Goal: Complete application form

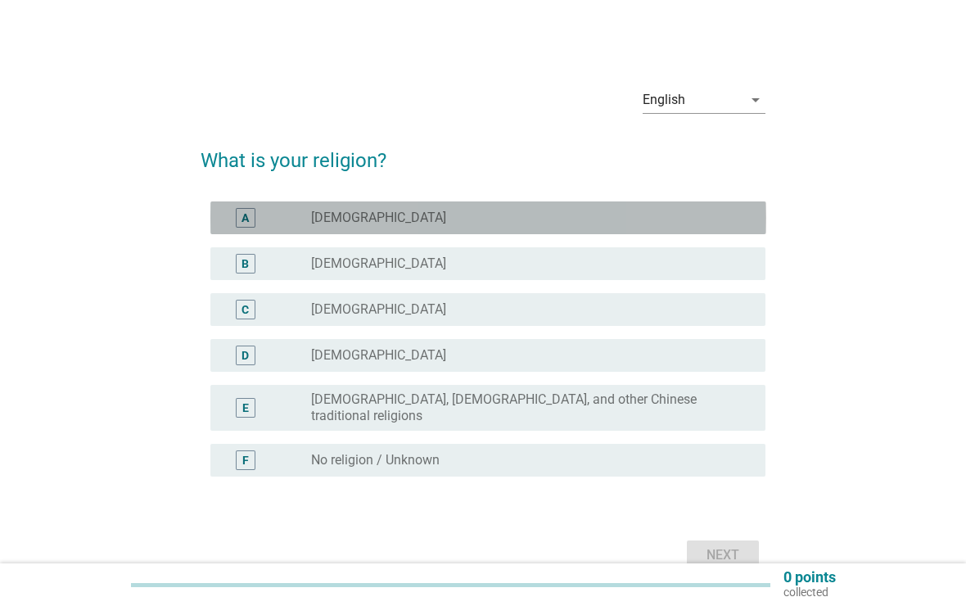
click at [686, 205] on div "A radio_button_unchecked [DEMOGRAPHIC_DATA]" at bounding box center [488, 217] width 556 height 33
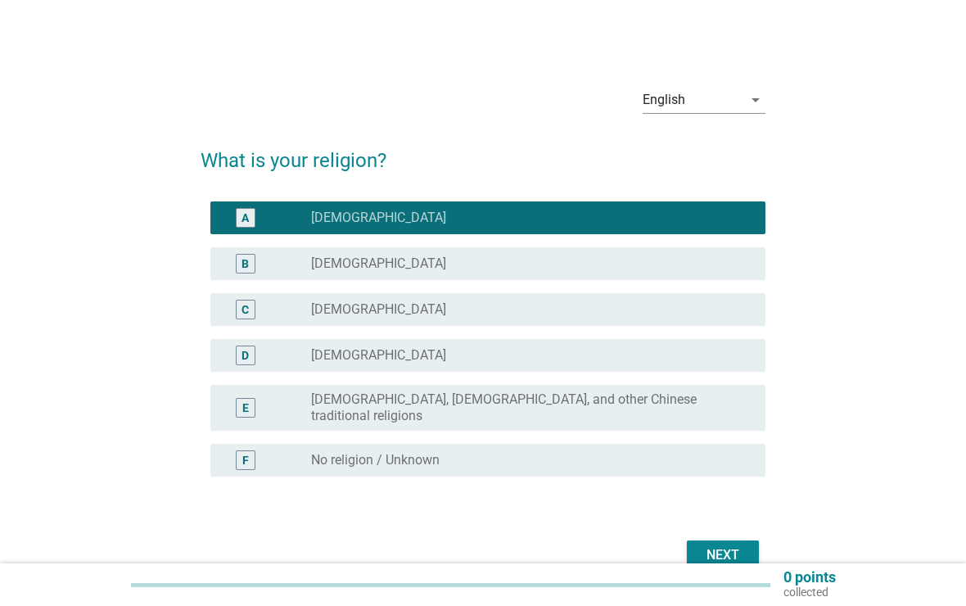
click at [723, 550] on div "Next" at bounding box center [723, 555] width 46 height 20
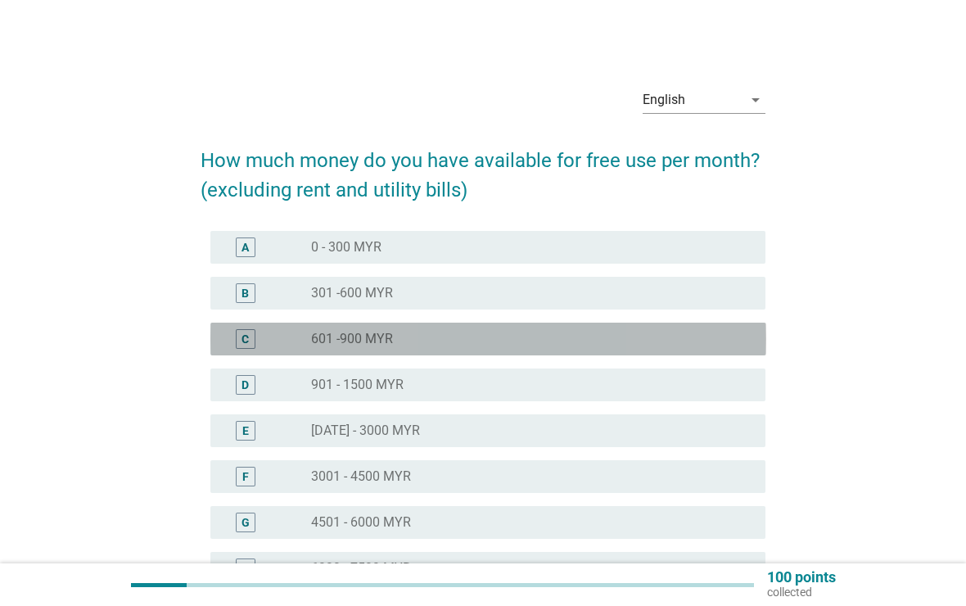
click at [706, 337] on div "radio_button_unchecked 601 -900 MYR" at bounding box center [525, 339] width 428 height 16
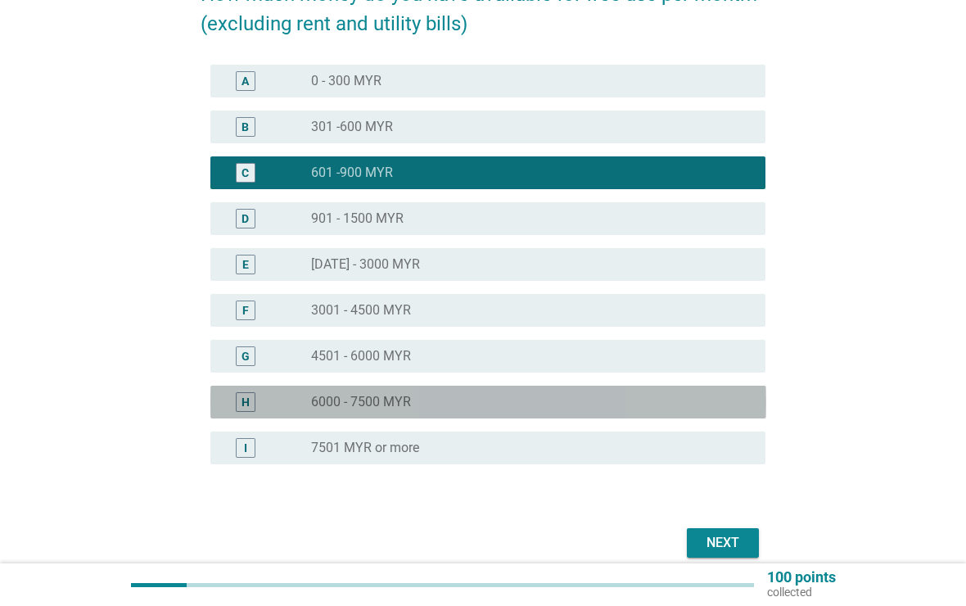
scroll to position [179, 0]
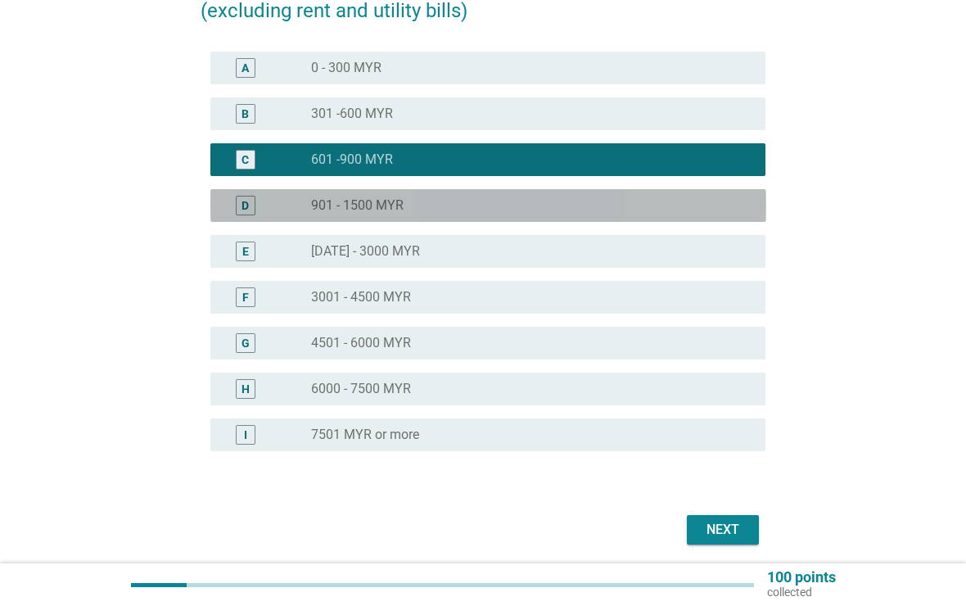
click at [719, 198] on div "radio_button_unchecked 901 - 1500 MYR" at bounding box center [525, 205] width 428 height 16
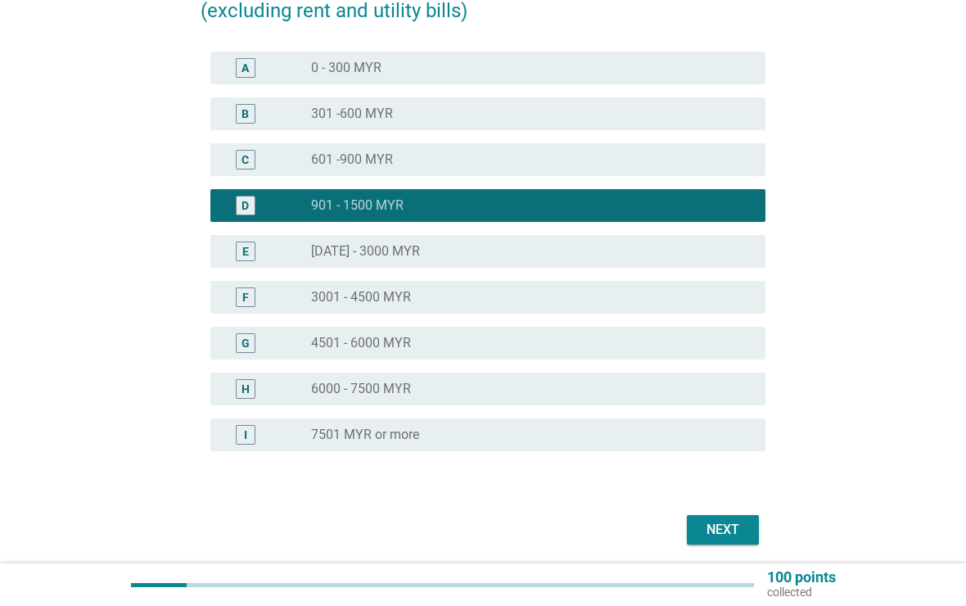
click at [720, 524] on div "Next" at bounding box center [723, 530] width 46 height 20
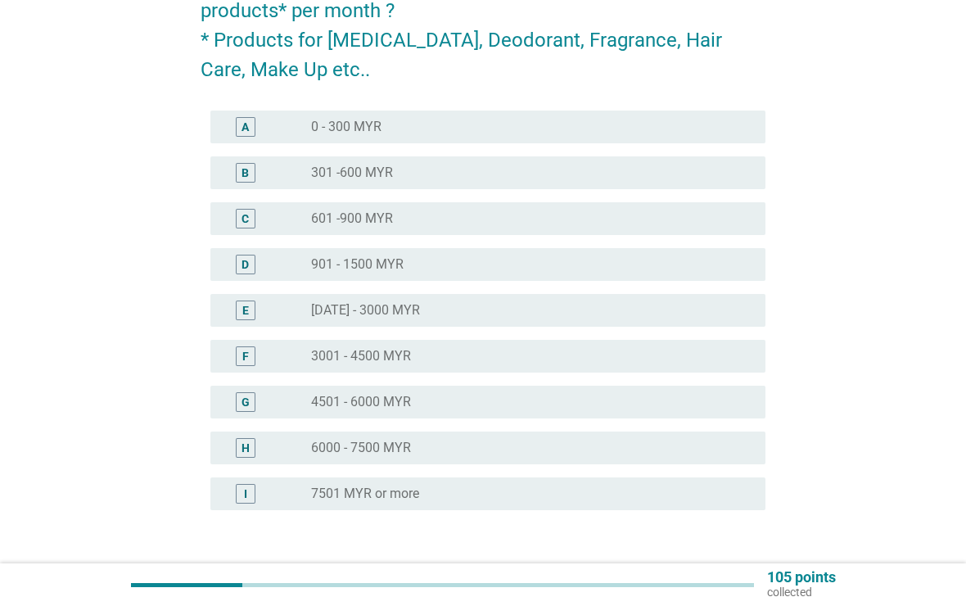
scroll to position [0, 0]
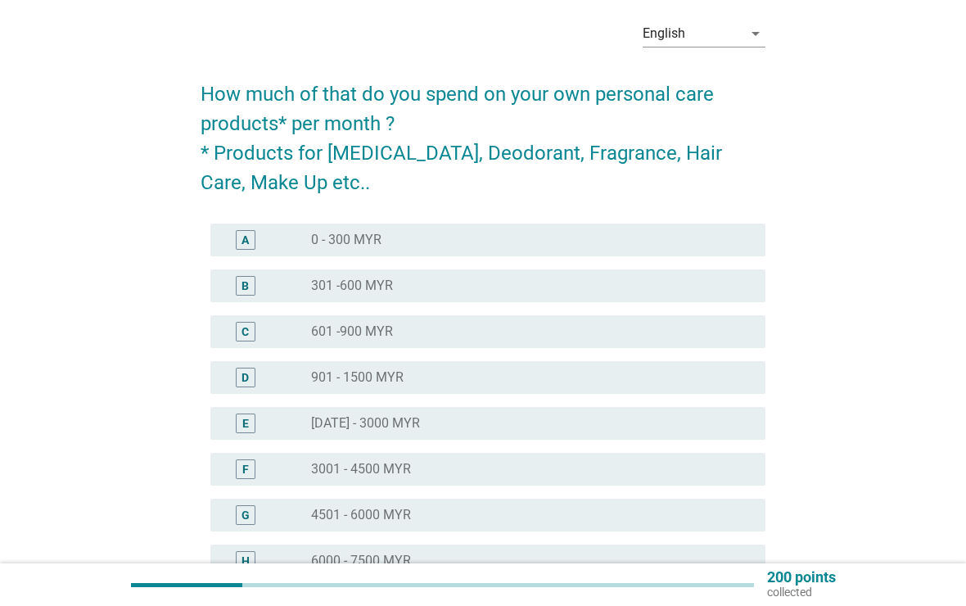
click at [683, 238] on div "radio_button_unchecked 0 - 300 MYR" at bounding box center [525, 240] width 428 height 16
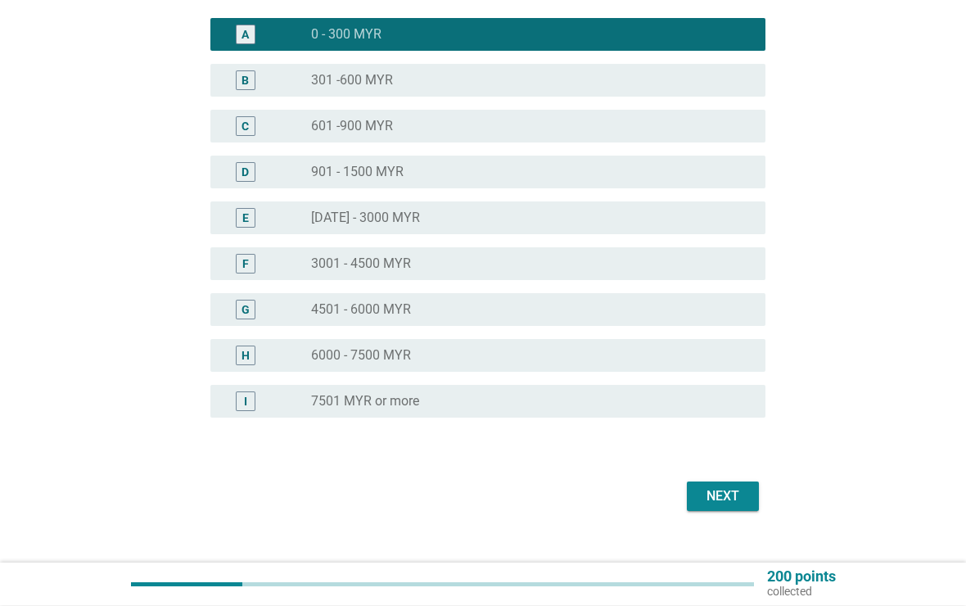
scroll to position [298, 0]
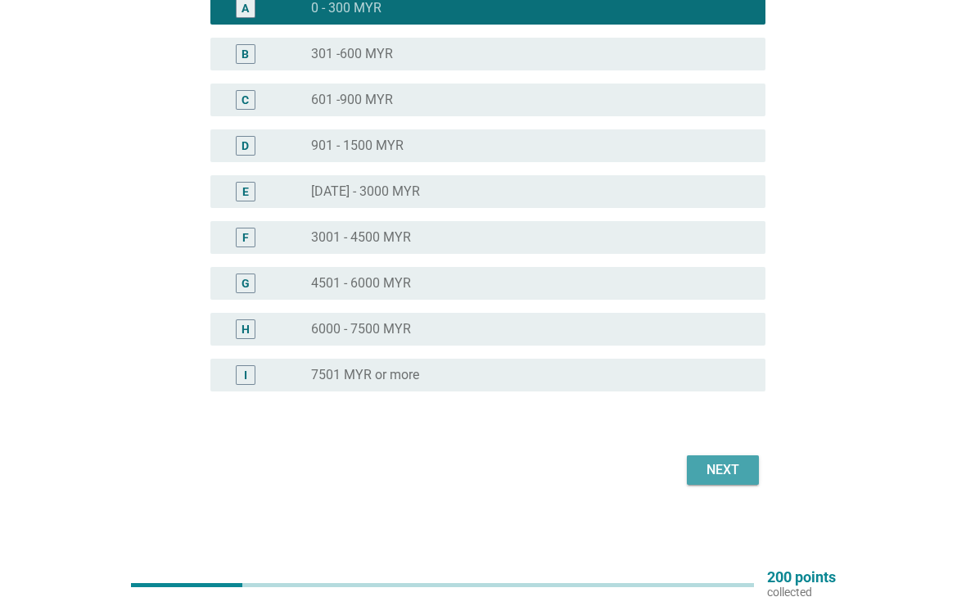
click at [736, 470] on div "Next" at bounding box center [723, 470] width 46 height 20
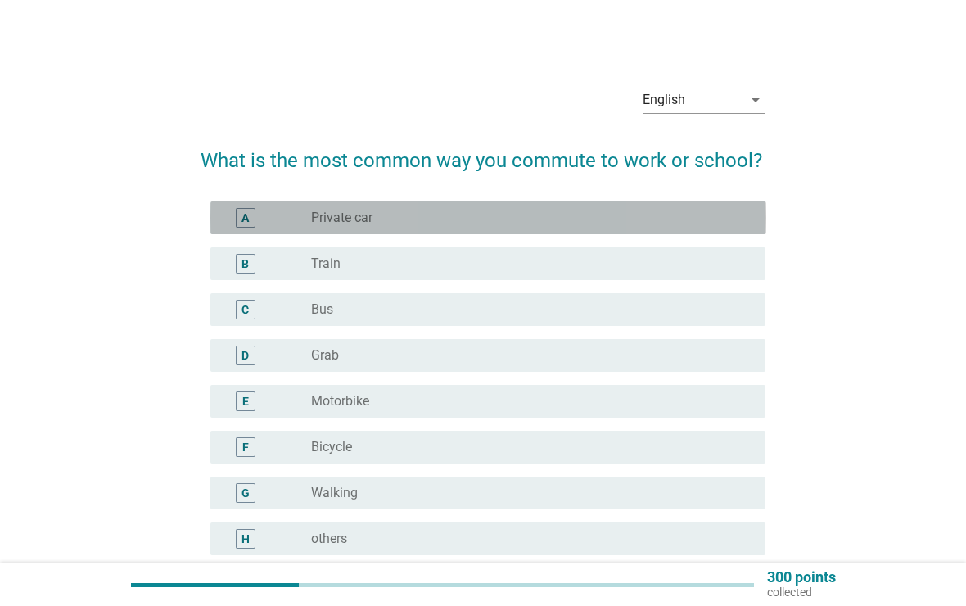
click at [704, 223] on div "radio_button_unchecked Private car" at bounding box center [525, 218] width 428 height 16
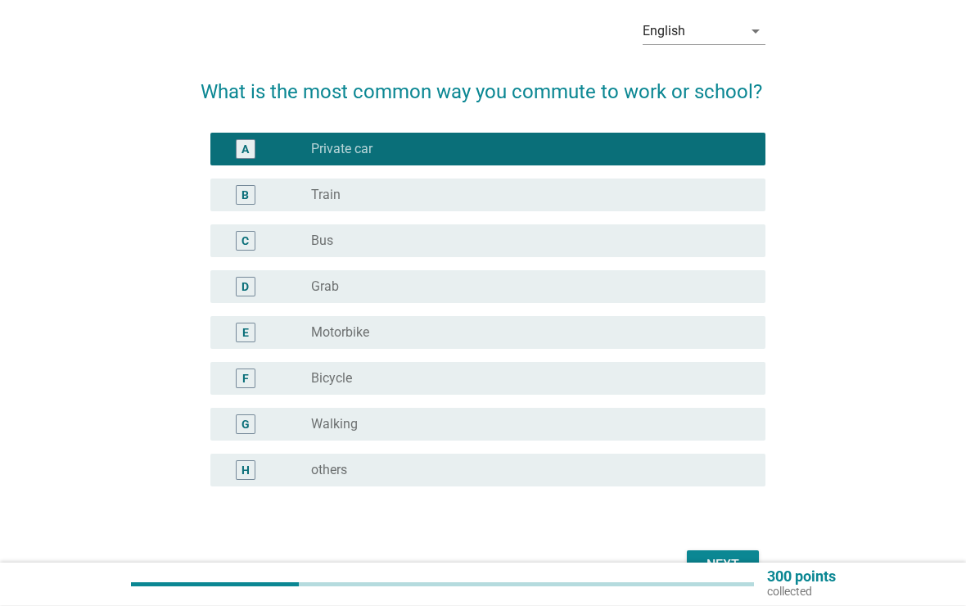
scroll to position [69, 0]
click at [716, 436] on div "G radio_button_unchecked Walking" at bounding box center [488, 424] width 556 height 33
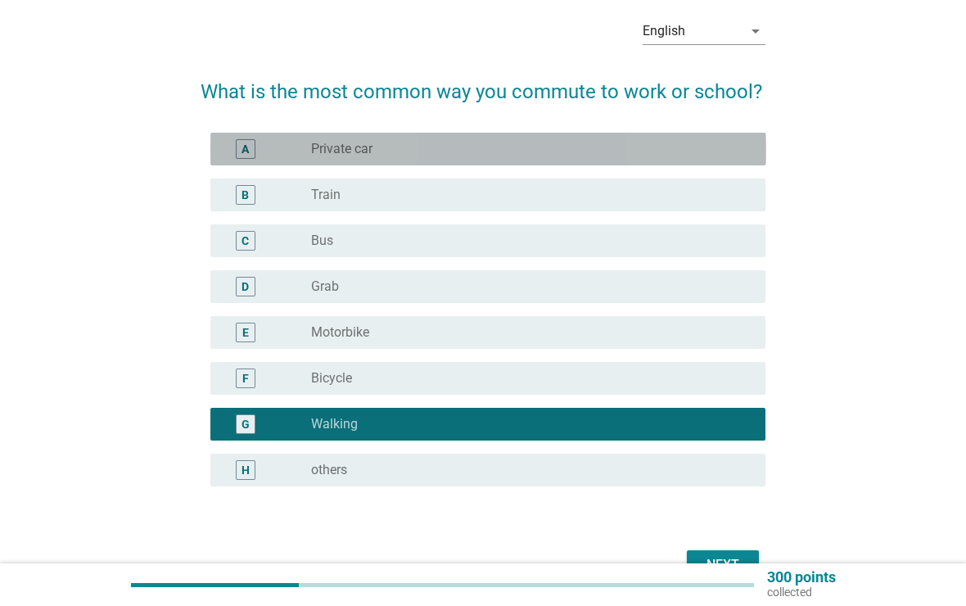
click at [727, 155] on div "radio_button_unchecked Private car" at bounding box center [525, 149] width 428 height 16
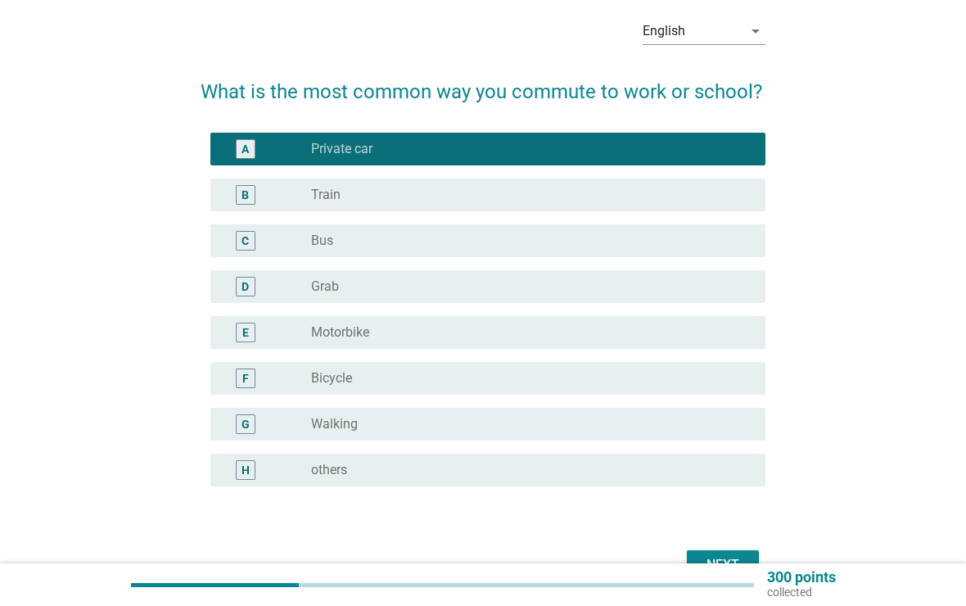
click at [739, 550] on button "Next" at bounding box center [723, 564] width 72 height 29
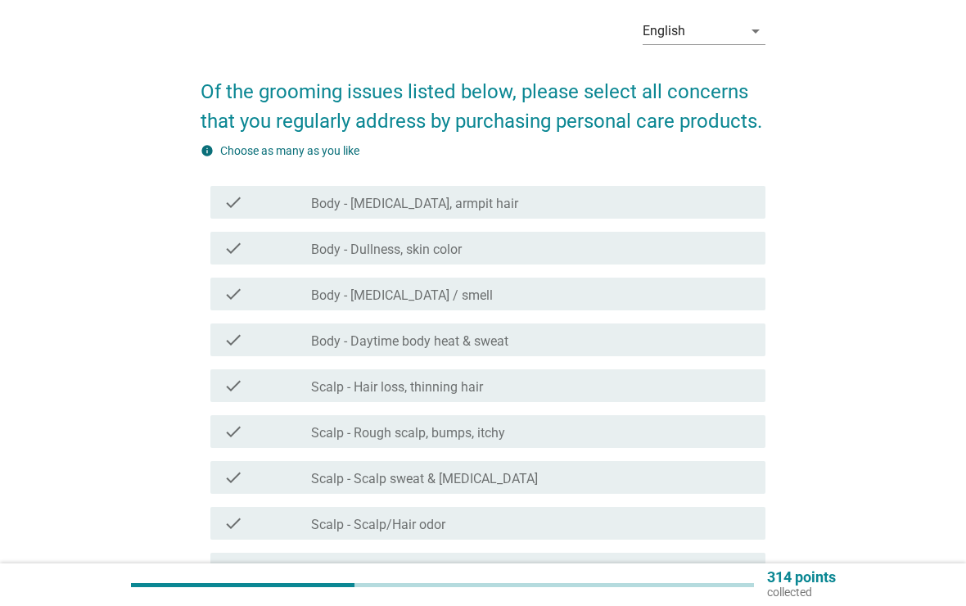
scroll to position [0, 0]
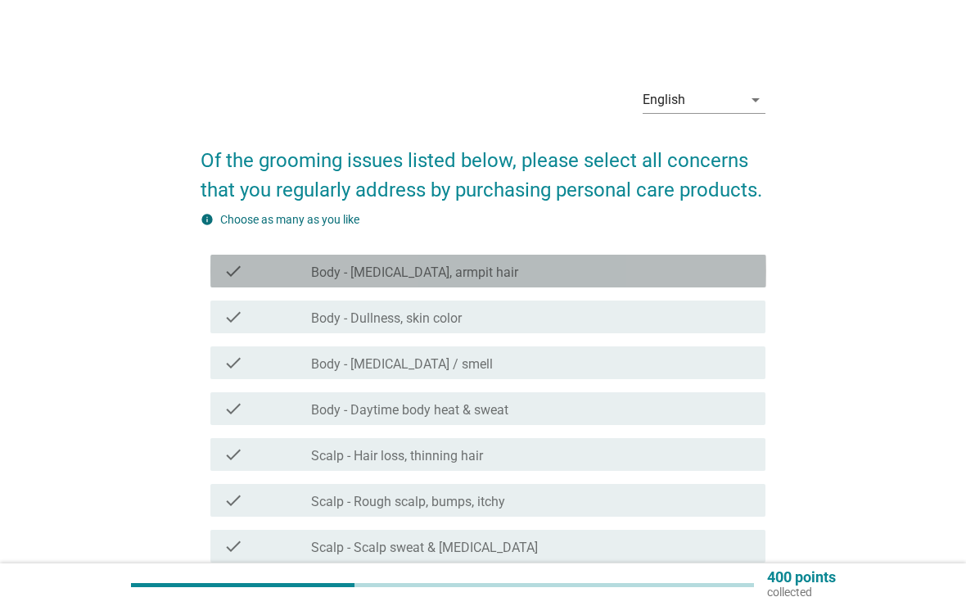
click at [687, 261] on div "check_box_outline_blank Body - [MEDICAL_DATA], armpit hair" at bounding box center [531, 271] width 441 height 20
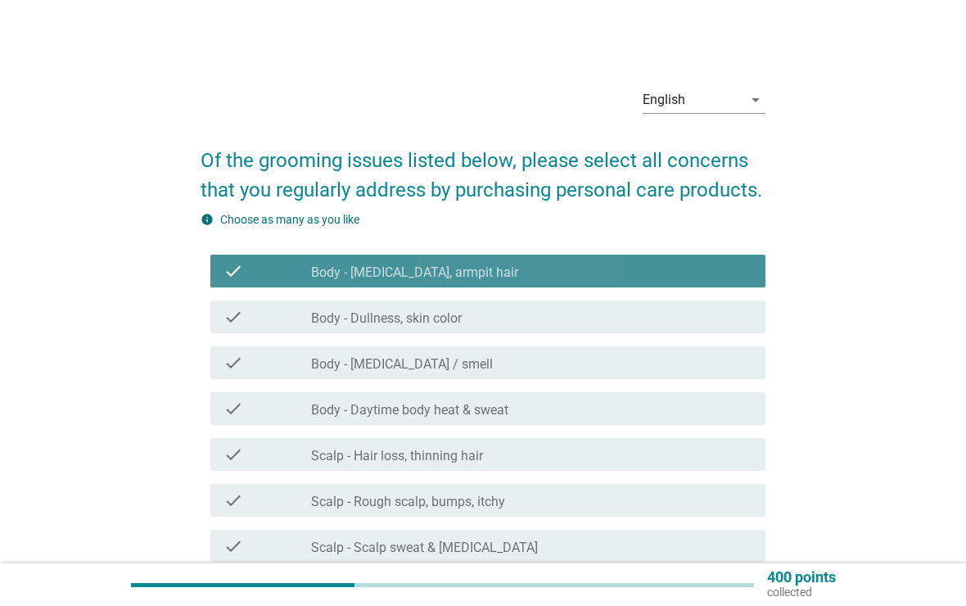
click at [685, 270] on div "check_box_outline_blank Body - [MEDICAL_DATA], armpit hair" at bounding box center [531, 271] width 441 height 20
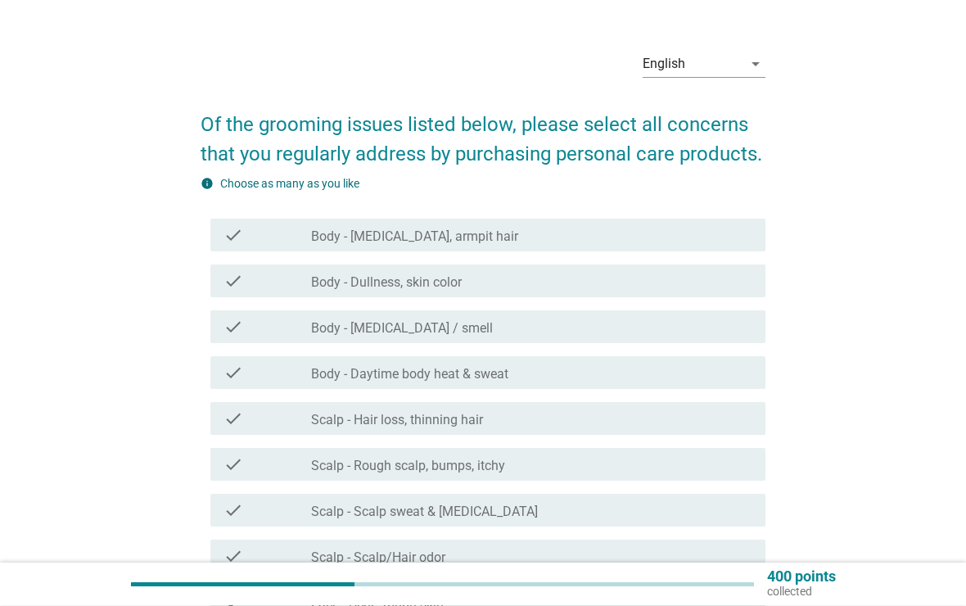
scroll to position [37, 0]
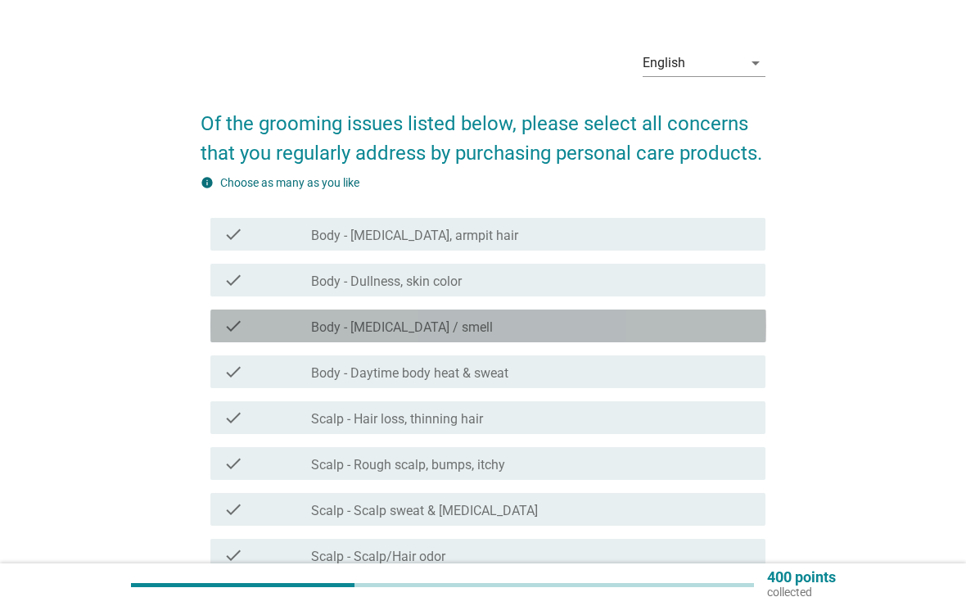
click at [678, 332] on div "check_box_outline_blank Body - [MEDICAL_DATA] / smell" at bounding box center [531, 326] width 441 height 20
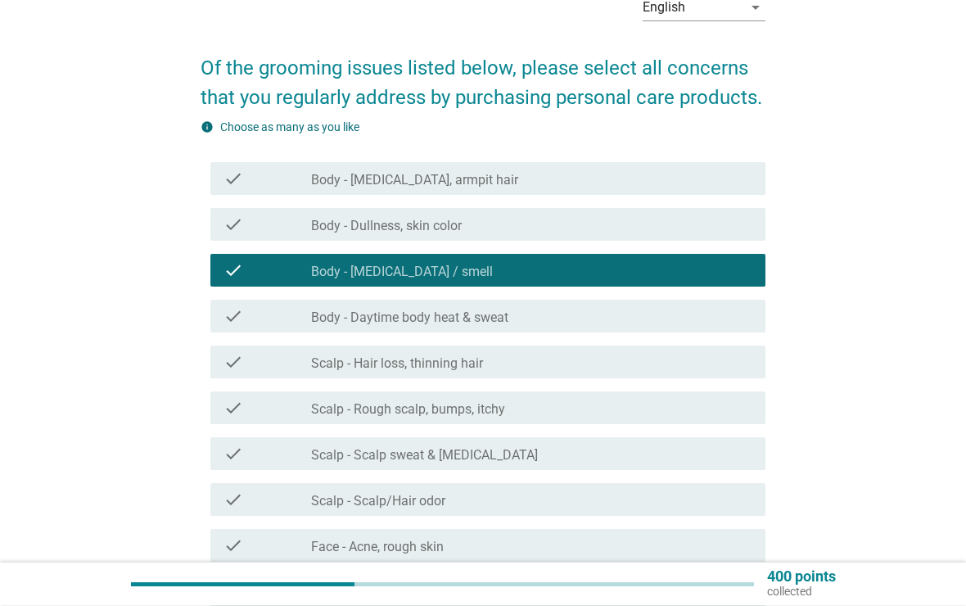
scroll to position [93, 0]
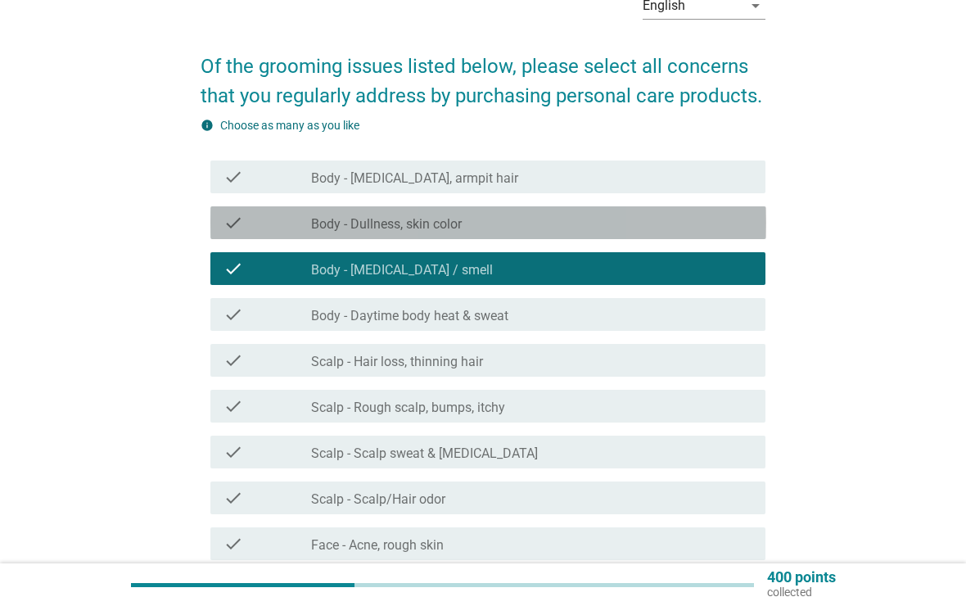
click at [689, 215] on div "check_box_outline_blank Body - Dullness, skin color" at bounding box center [531, 223] width 441 height 20
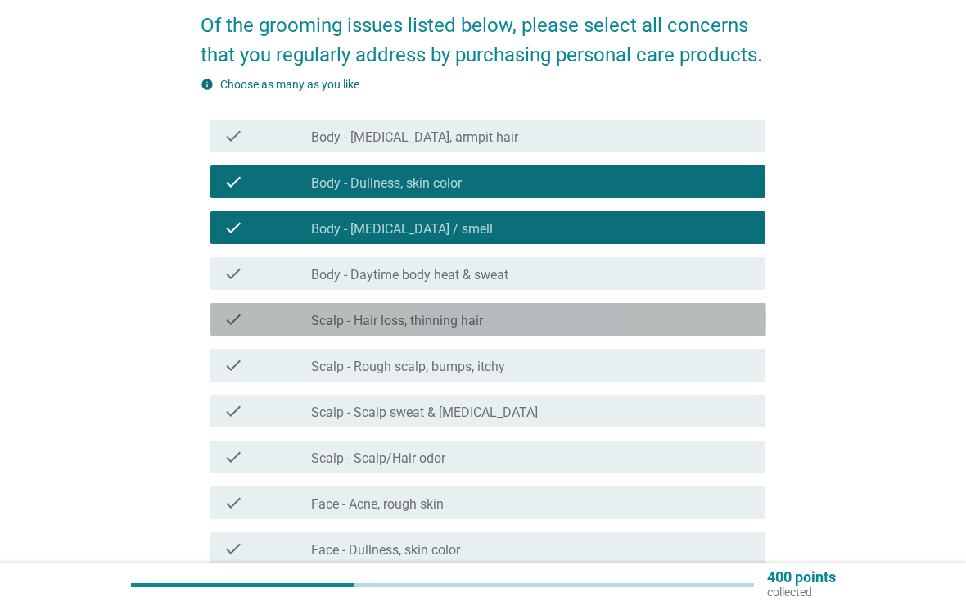
click at [679, 312] on div "check_box_outline_blank Scalp - Hair loss, thinning hair" at bounding box center [531, 320] width 441 height 20
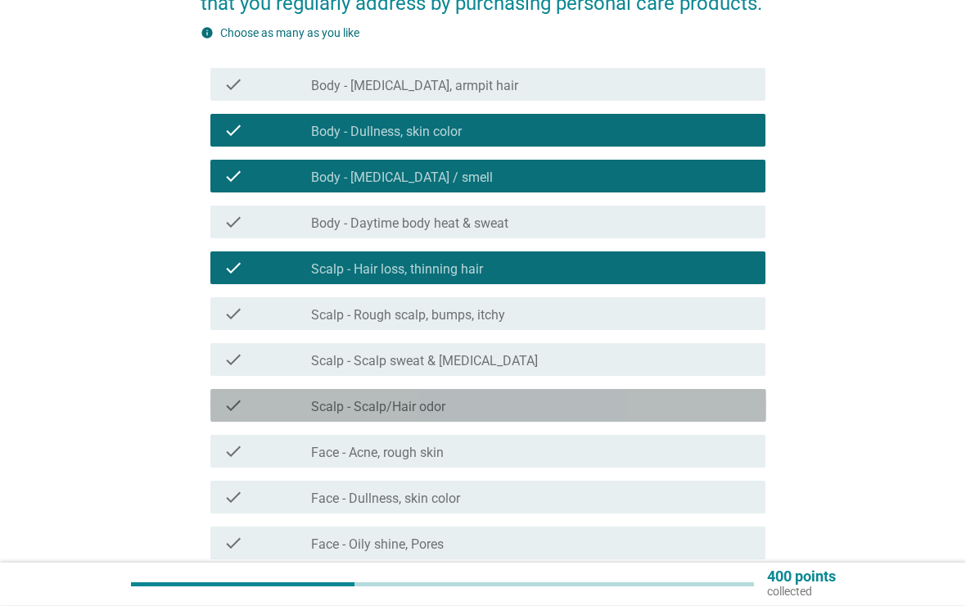
scroll to position [187, 0]
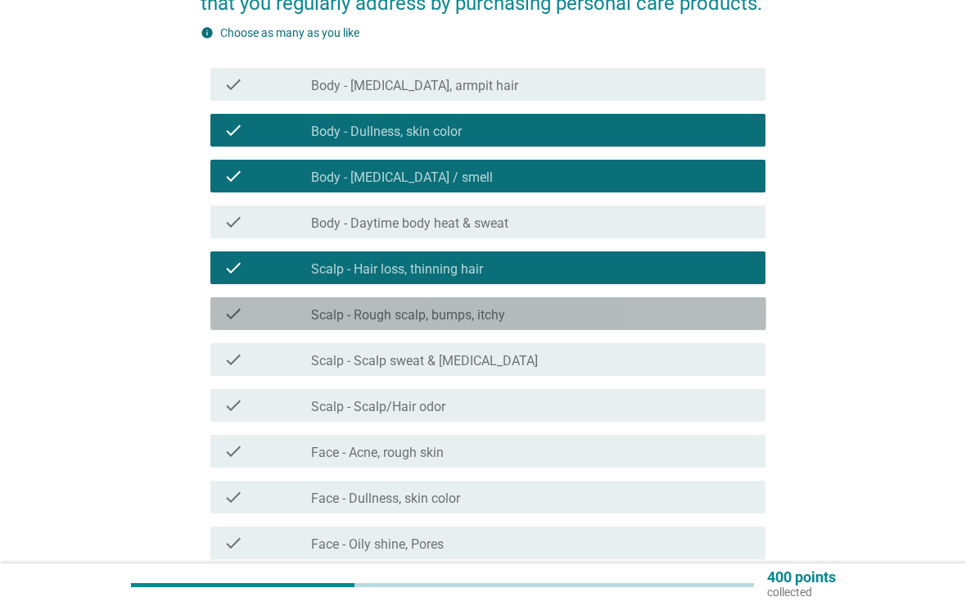
click at [678, 307] on div "check_box_outline_blank Scalp - Rough scalp, bumps, itchy" at bounding box center [531, 314] width 441 height 20
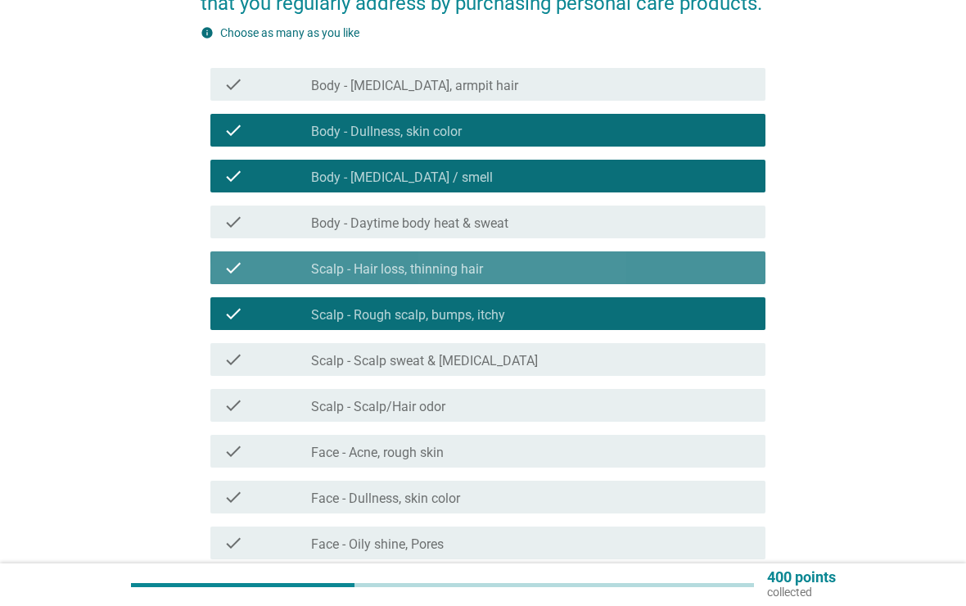
click at [679, 269] on div "check_box_outline_blank Scalp - Hair loss, thinning hair" at bounding box center [531, 268] width 441 height 20
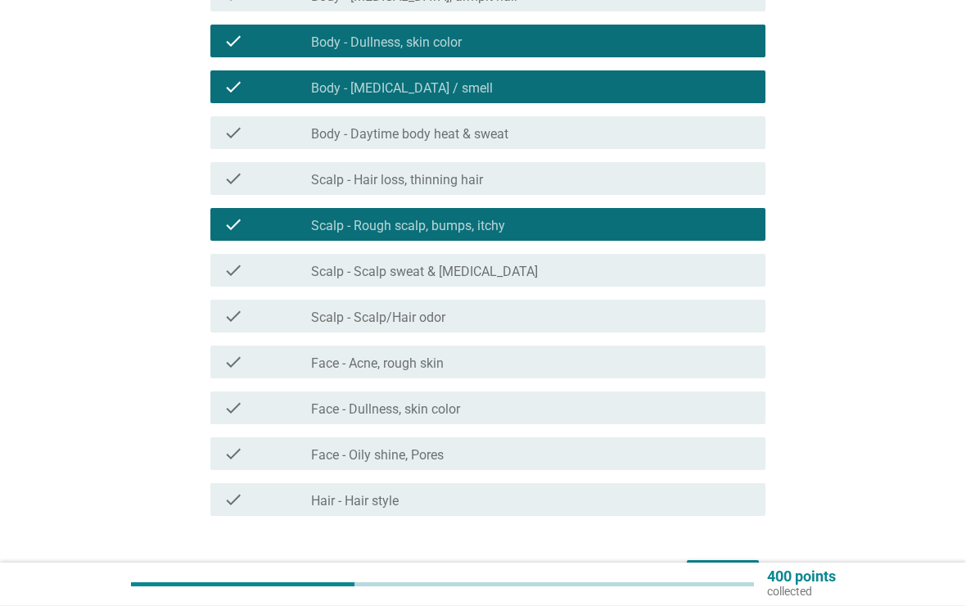
scroll to position [276, 0]
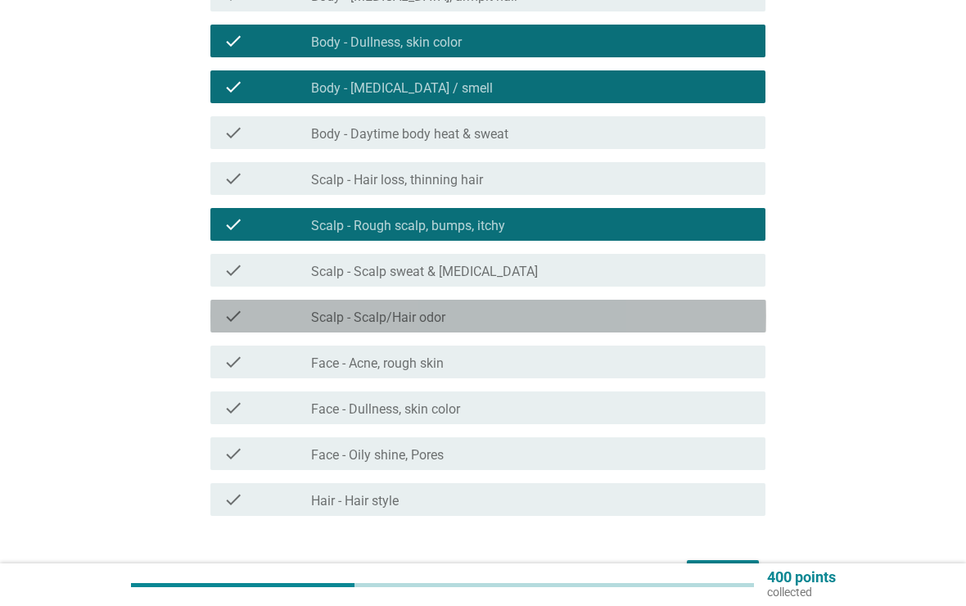
click at [669, 310] on div "check_box_outline_blank Scalp - Scalp/Hair odor" at bounding box center [531, 316] width 441 height 20
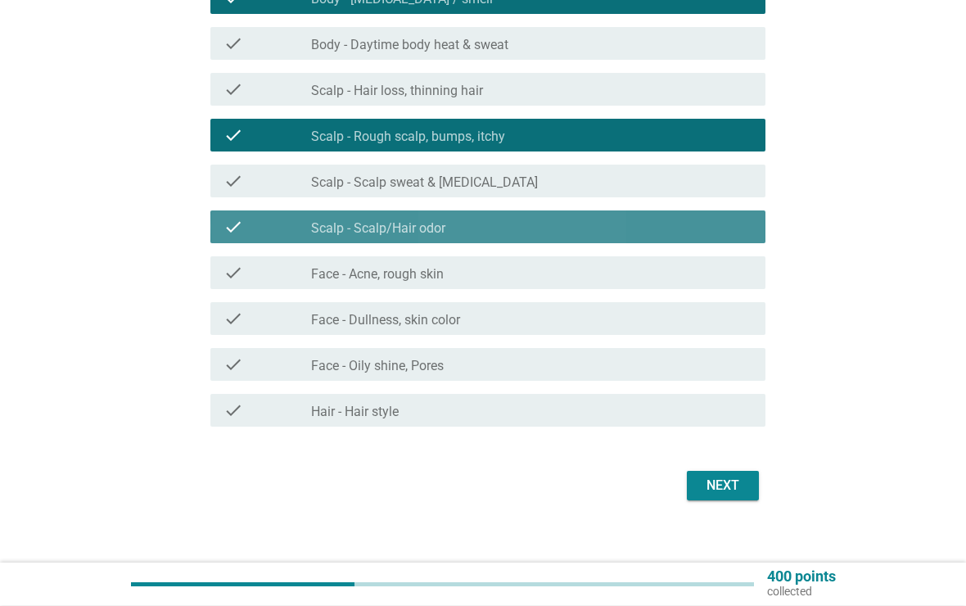
scroll to position [365, 0]
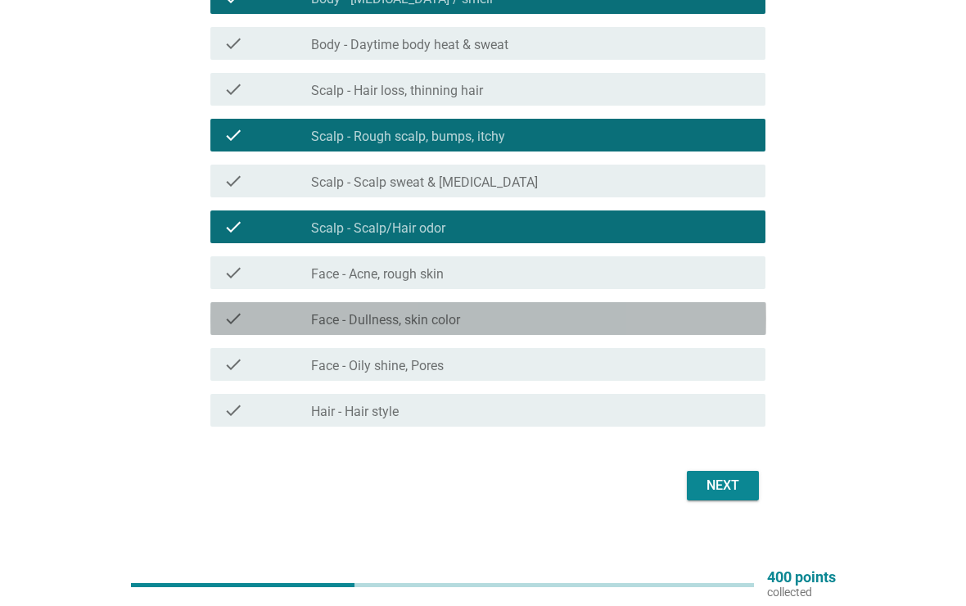
click at [672, 316] on div "check_box_outline_blank Face - Dullness, skin color" at bounding box center [531, 319] width 441 height 20
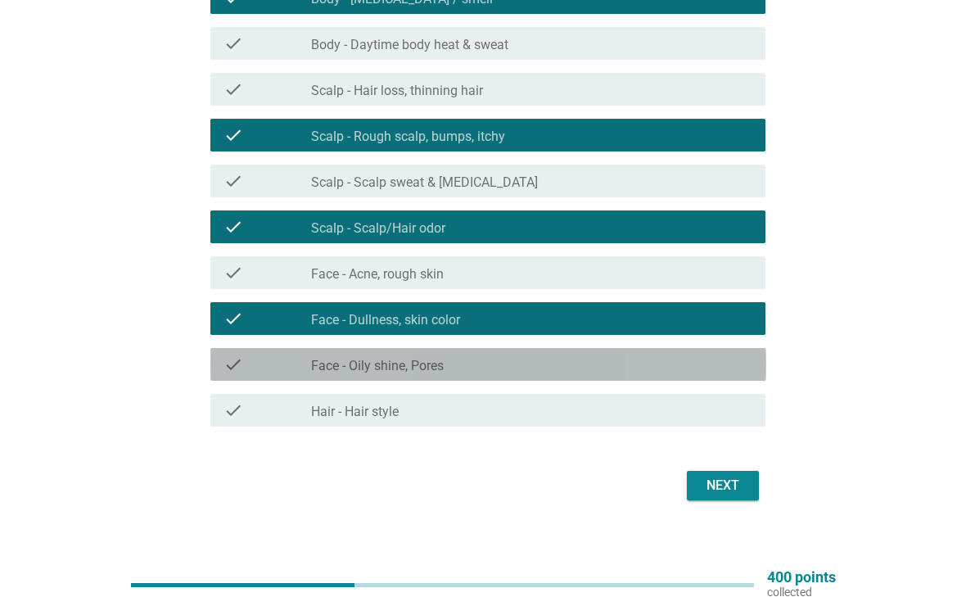
click at [673, 359] on div "check_box_outline_blank Face - Oily shine, Pores" at bounding box center [531, 365] width 441 height 20
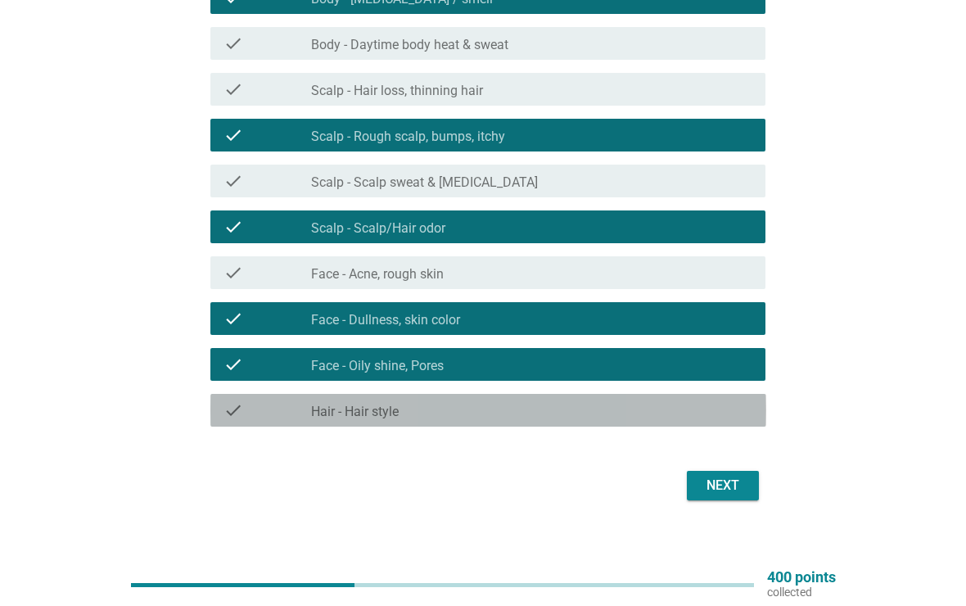
click at [706, 397] on div "check check_box_outline_blank Hair - Hair style" at bounding box center [488, 410] width 556 height 33
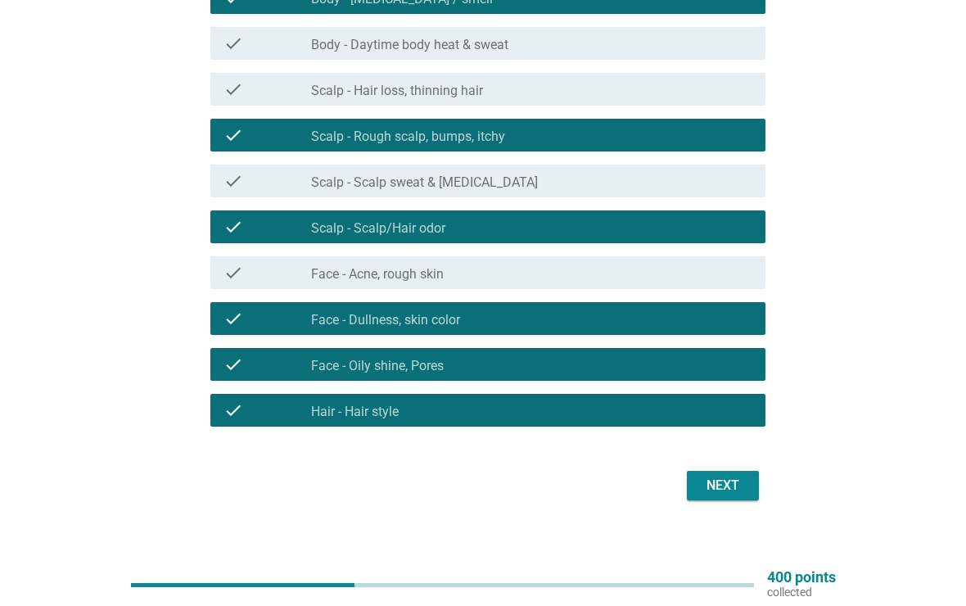
click at [687, 265] on div "check_box_outline_blank Face - Acne, rough skin" at bounding box center [531, 273] width 441 height 20
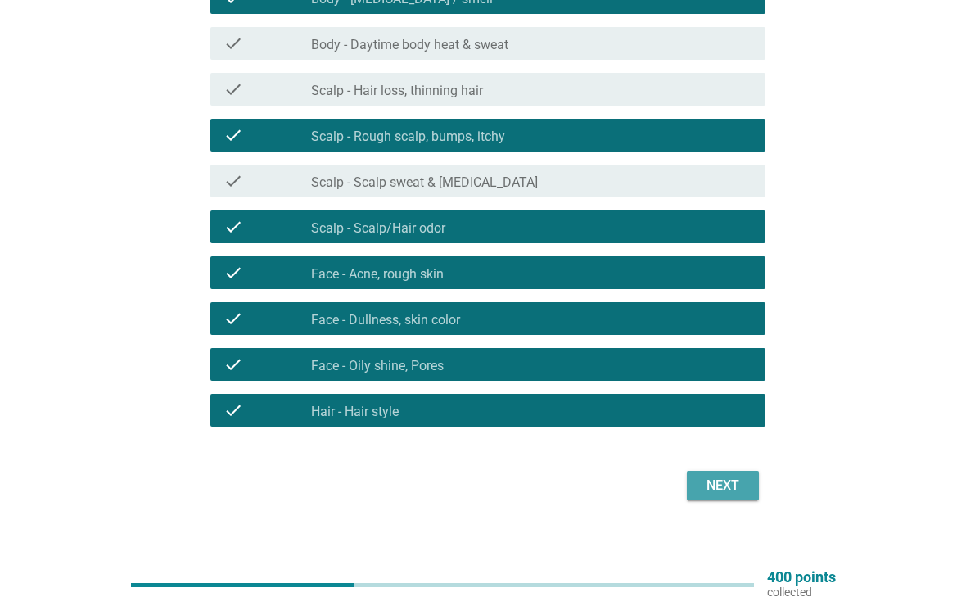
click at [735, 481] on div "Next" at bounding box center [723, 486] width 46 height 20
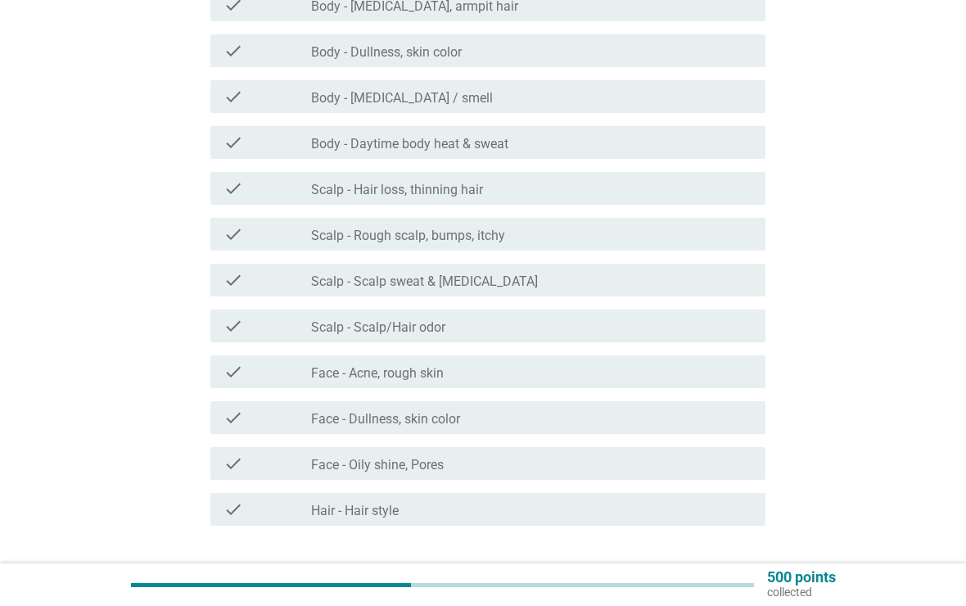
scroll to position [309, 0]
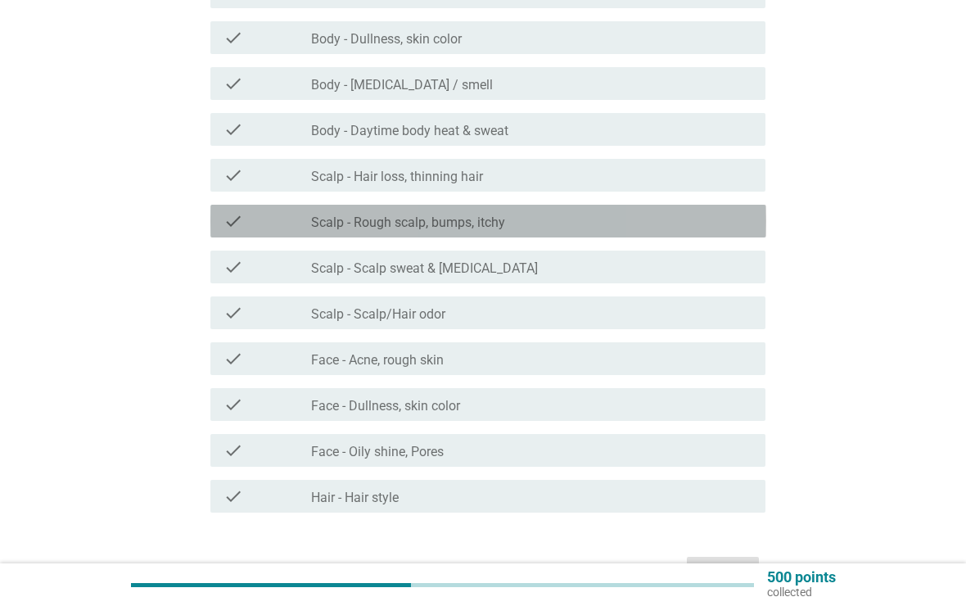
click at [702, 222] on div "check_box_outline_blank Scalp - Rough scalp, bumps, itchy" at bounding box center [531, 221] width 441 height 20
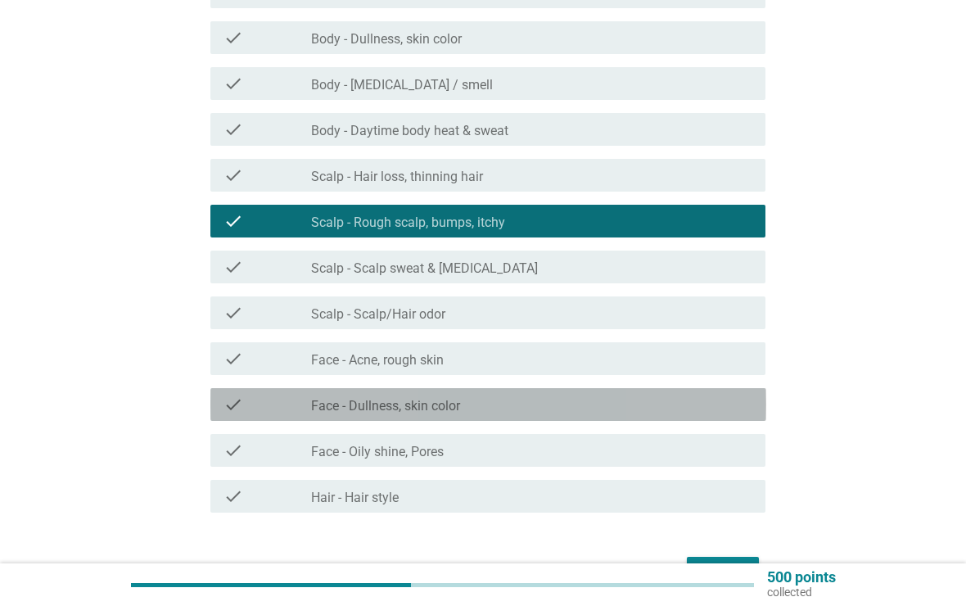
click at [639, 405] on div "check_box_outline_blank Face - Dullness, skin color" at bounding box center [531, 405] width 441 height 20
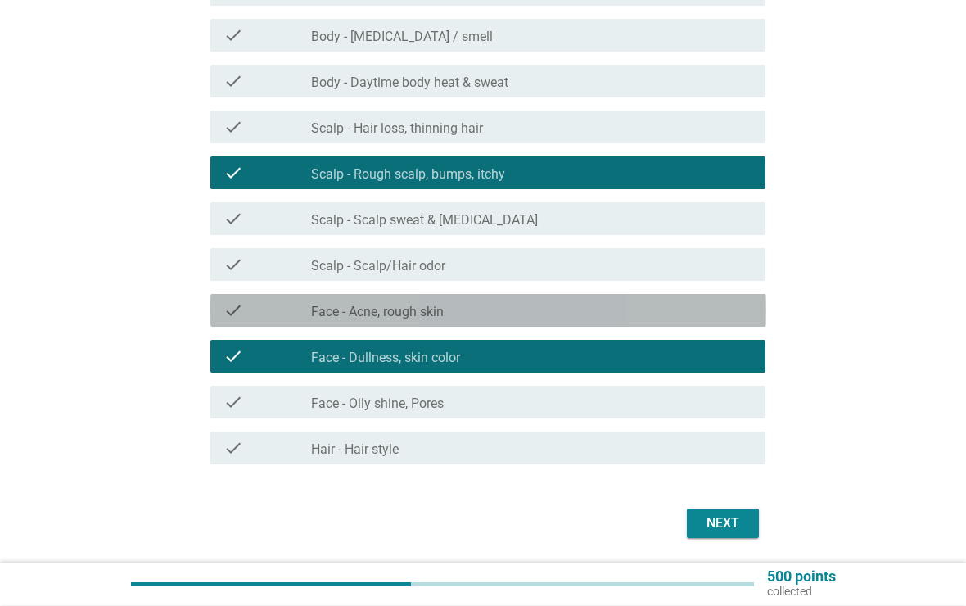
scroll to position [357, 0]
click at [713, 307] on div "check_box_outline_blank Face - Acne, rough skin" at bounding box center [531, 311] width 441 height 20
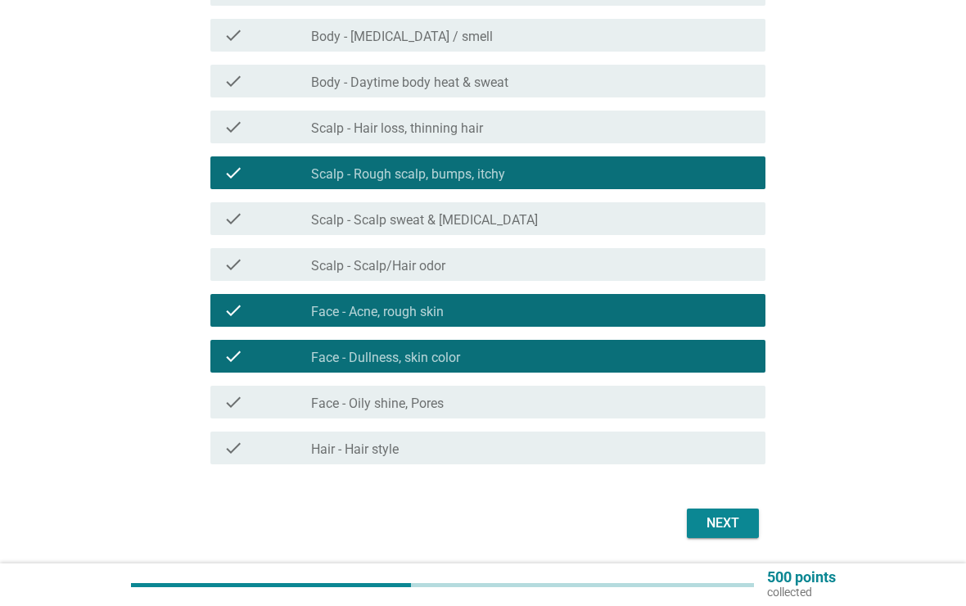
click at [730, 520] on div "Next" at bounding box center [723, 523] width 46 height 20
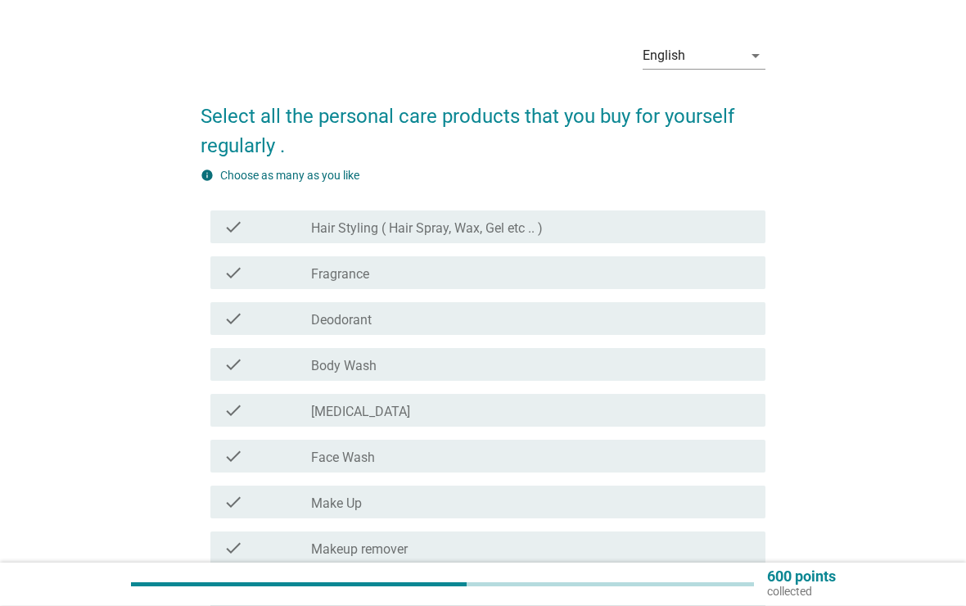
scroll to position [44, 0]
click at [696, 329] on div "check check_box_outline_blank Deodorant" at bounding box center [488, 318] width 556 height 33
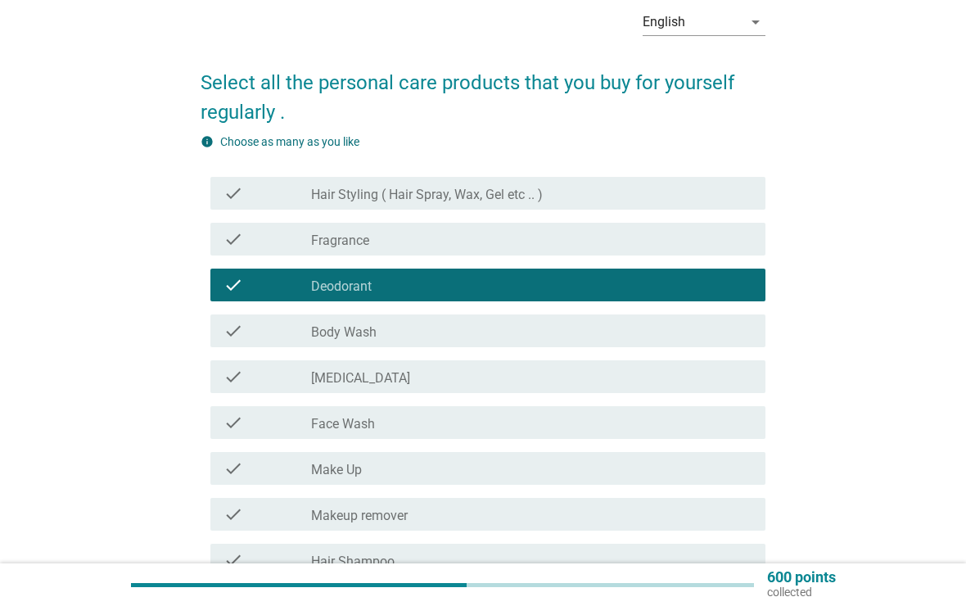
scroll to position [99, 0]
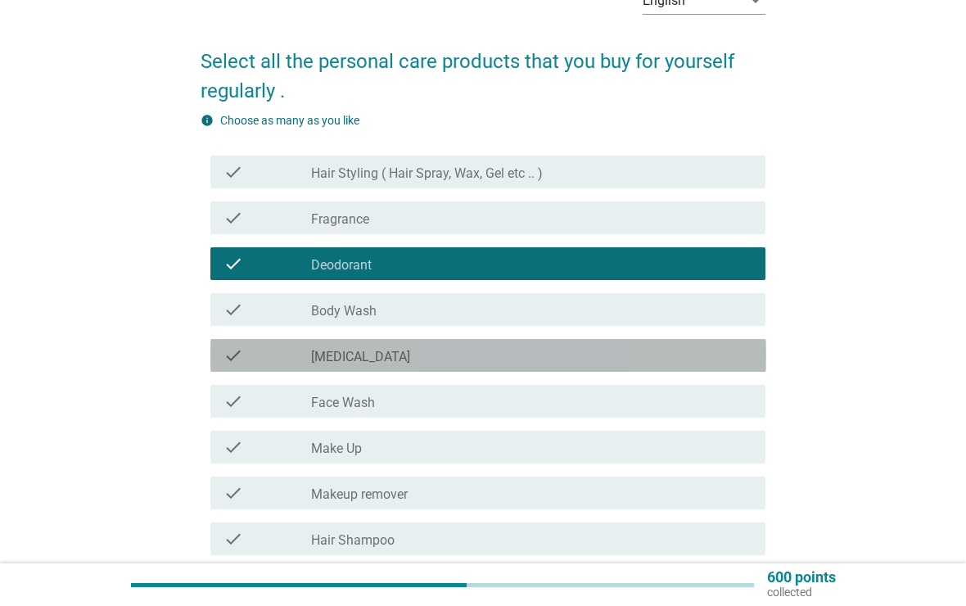
click at [671, 368] on div "check check_box_outline_blank [MEDICAL_DATA]" at bounding box center [488, 355] width 556 height 33
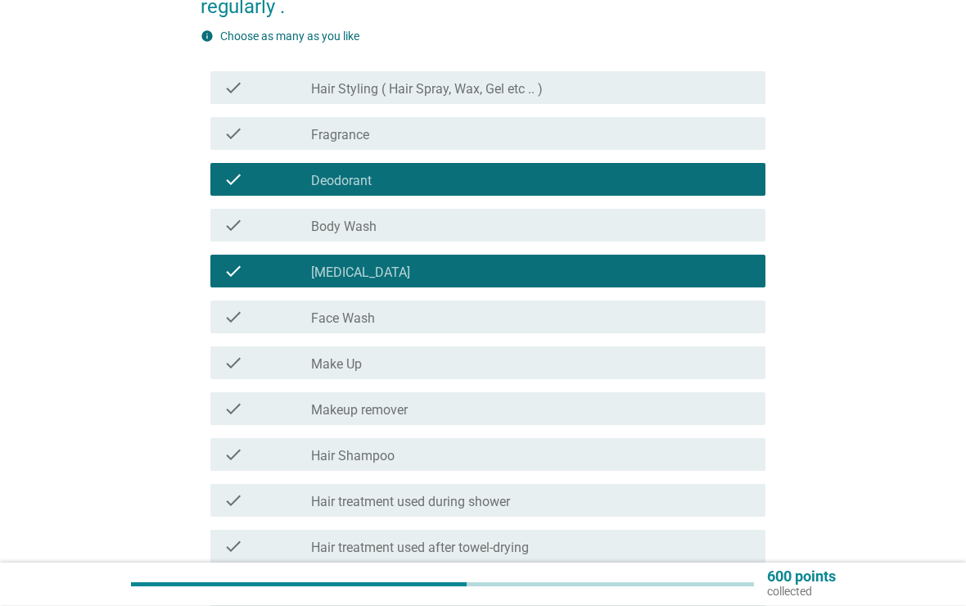
click at [639, 377] on div "check check_box_outline_blank Make Up" at bounding box center [488, 363] width 556 height 33
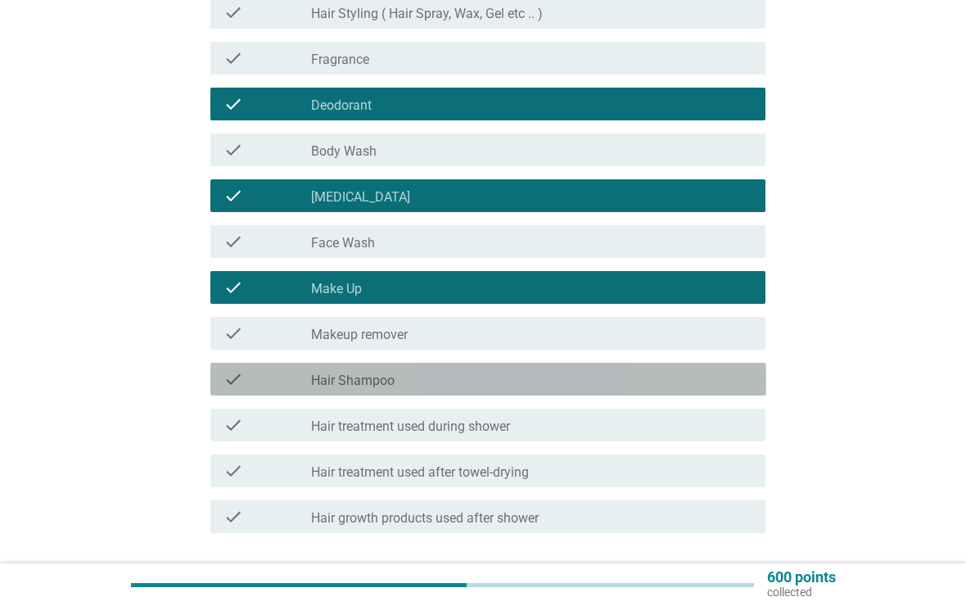
scroll to position [281, 0]
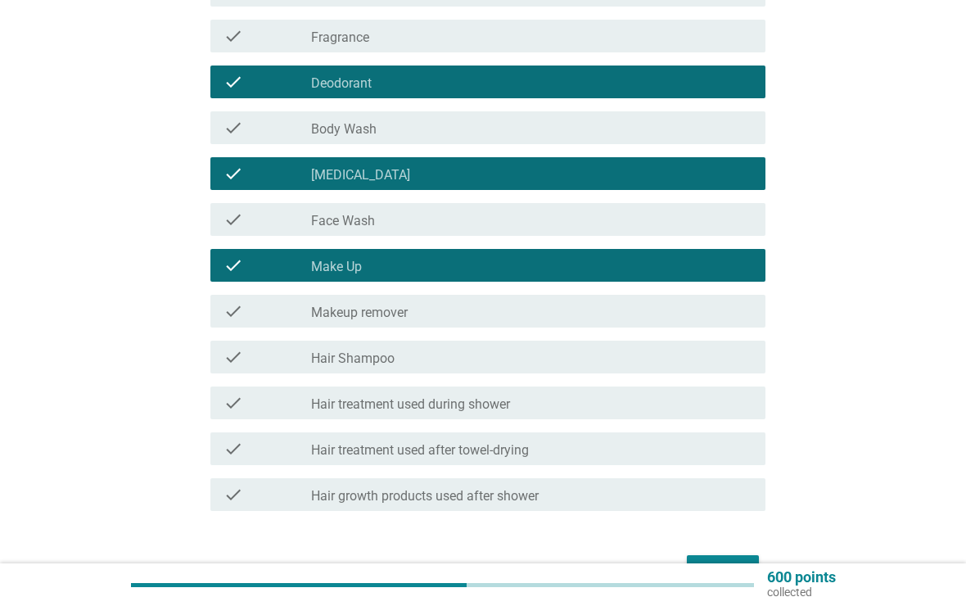
click at [645, 371] on div "check check_box_outline_blank Hair Shampoo" at bounding box center [488, 357] width 556 height 33
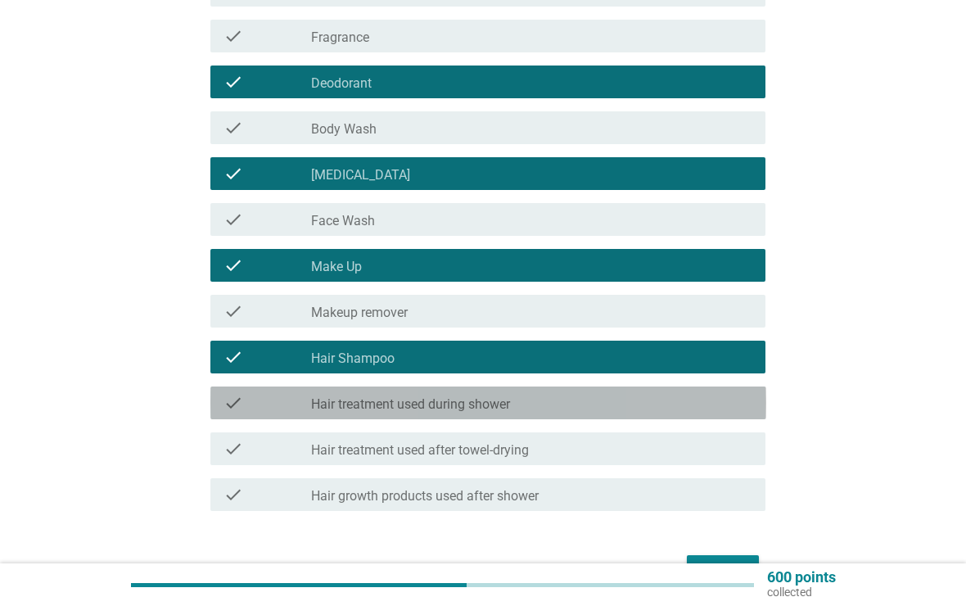
click at [648, 416] on div "check check_box_outline_blank Hair treatment used during shower" at bounding box center [488, 402] width 556 height 33
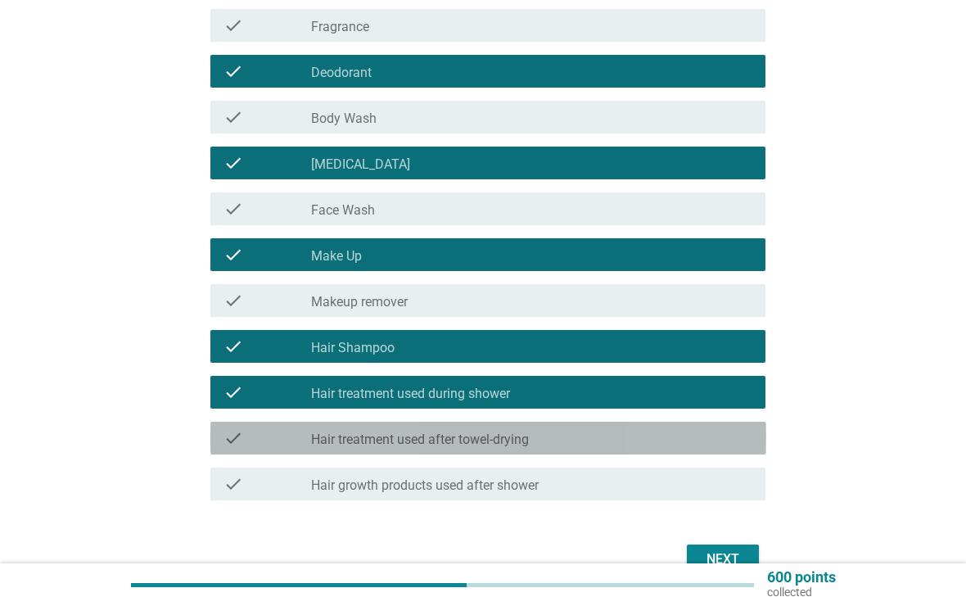
scroll to position [339, 0]
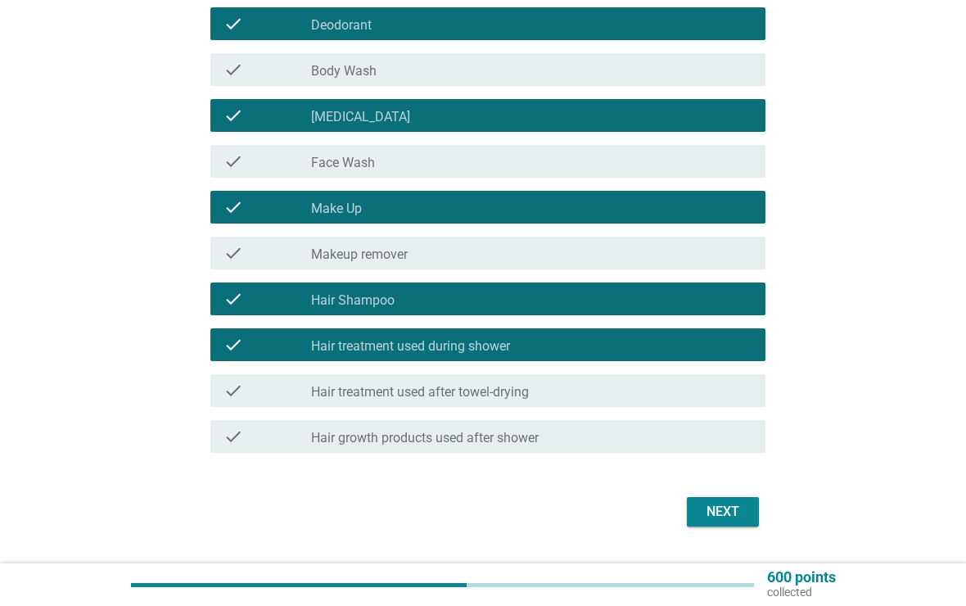
click at [739, 513] on div "Next" at bounding box center [723, 512] width 46 height 20
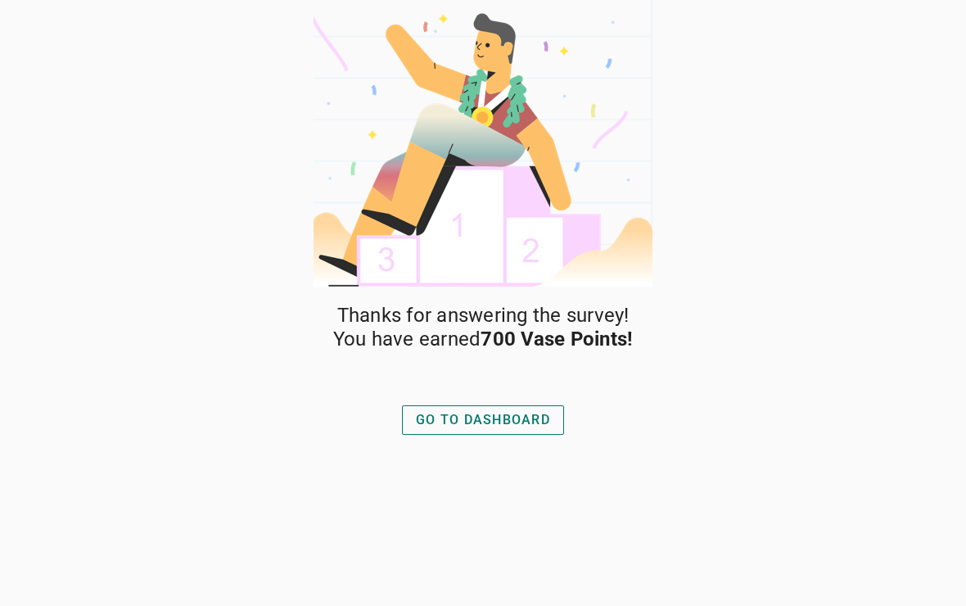
click at [544, 423] on div "GO TO DASHBOARD" at bounding box center [483, 420] width 134 height 20
